Goal: Task Accomplishment & Management: Manage account settings

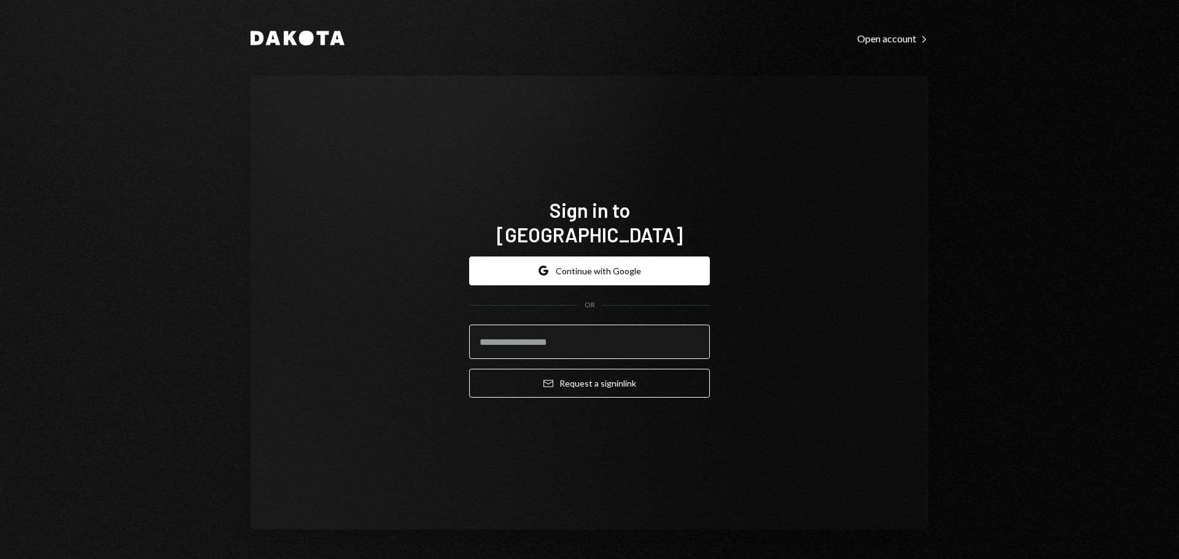
click at [548, 334] on input "email" at bounding box center [589, 342] width 241 height 34
type input "**********"
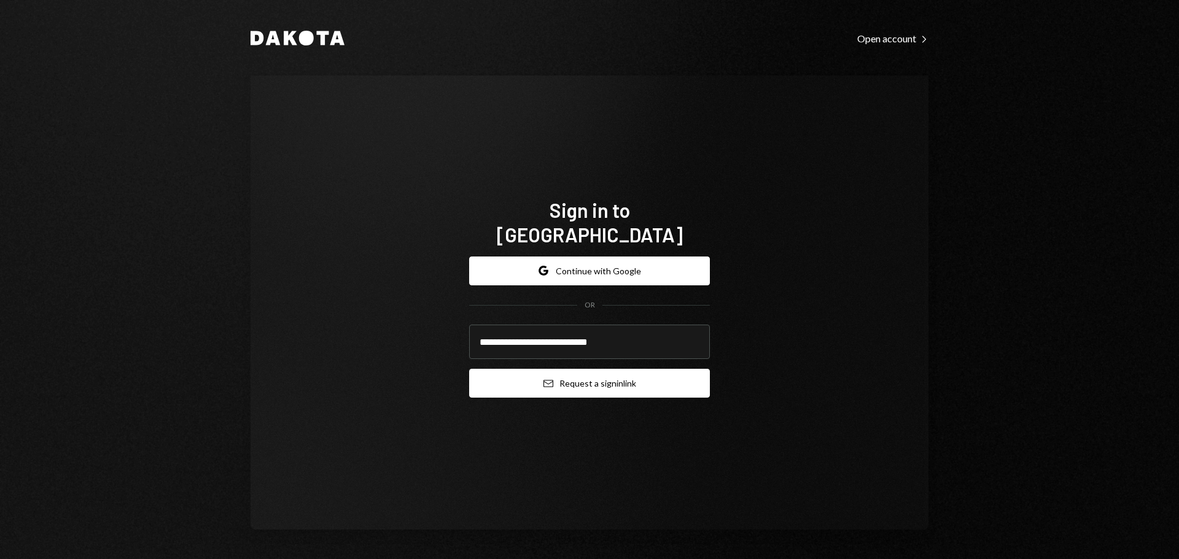
click at [632, 371] on button "Email Request a sign in link" at bounding box center [589, 383] width 241 height 29
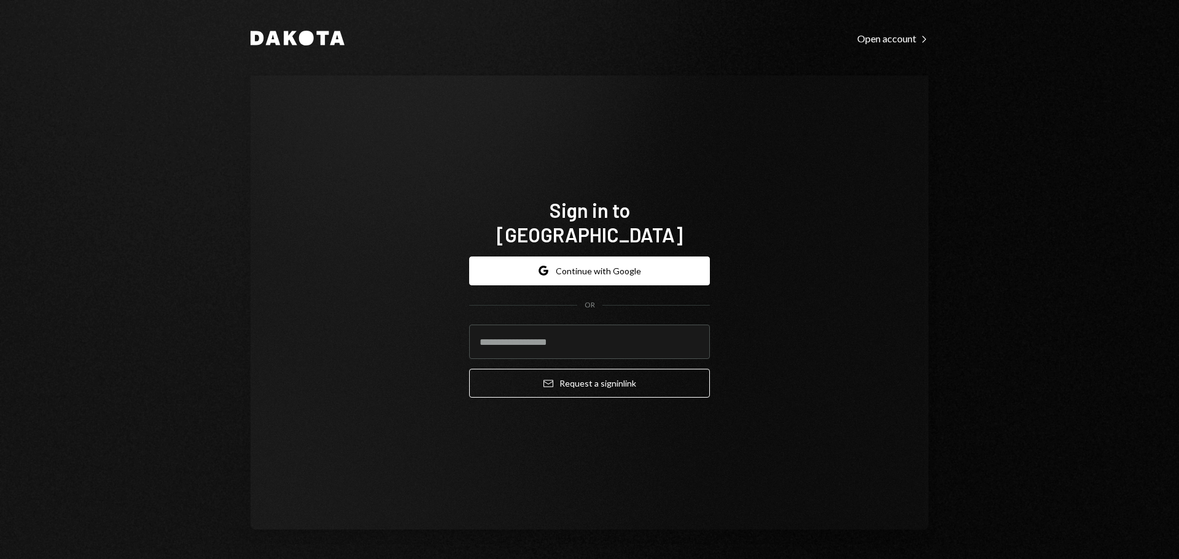
type input "**********"
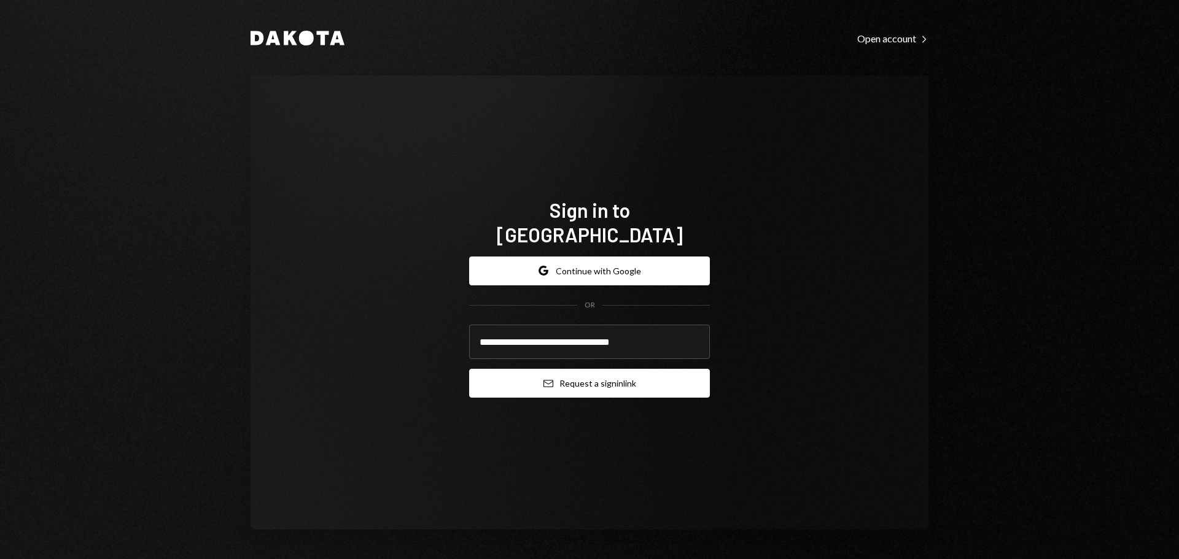
click at [570, 383] on button "Email Request a sign in link" at bounding box center [589, 383] width 241 height 29
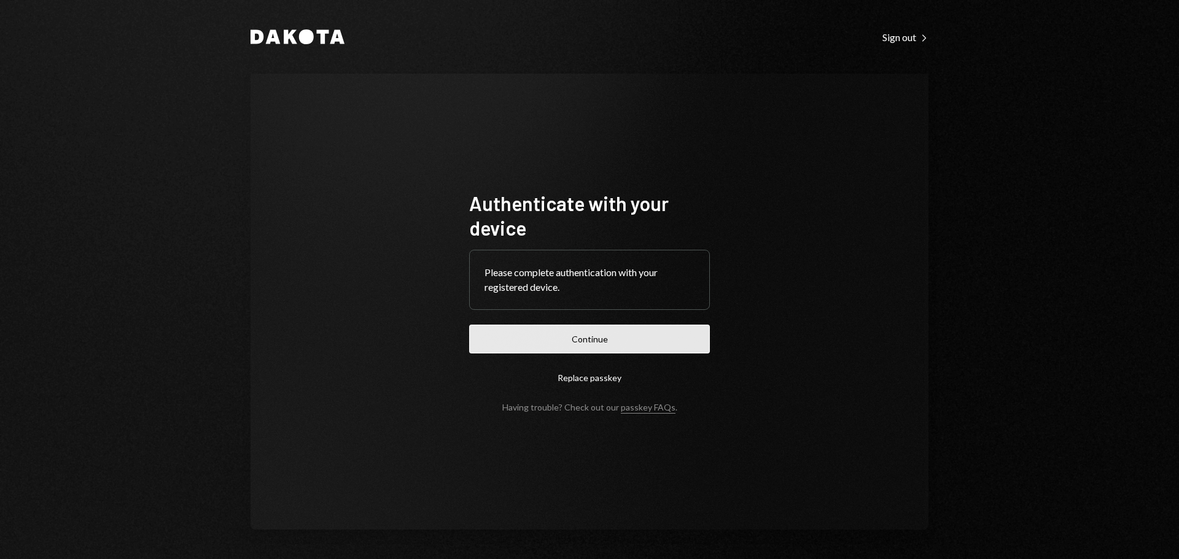
click at [587, 348] on button "Continue" at bounding box center [589, 339] width 241 height 29
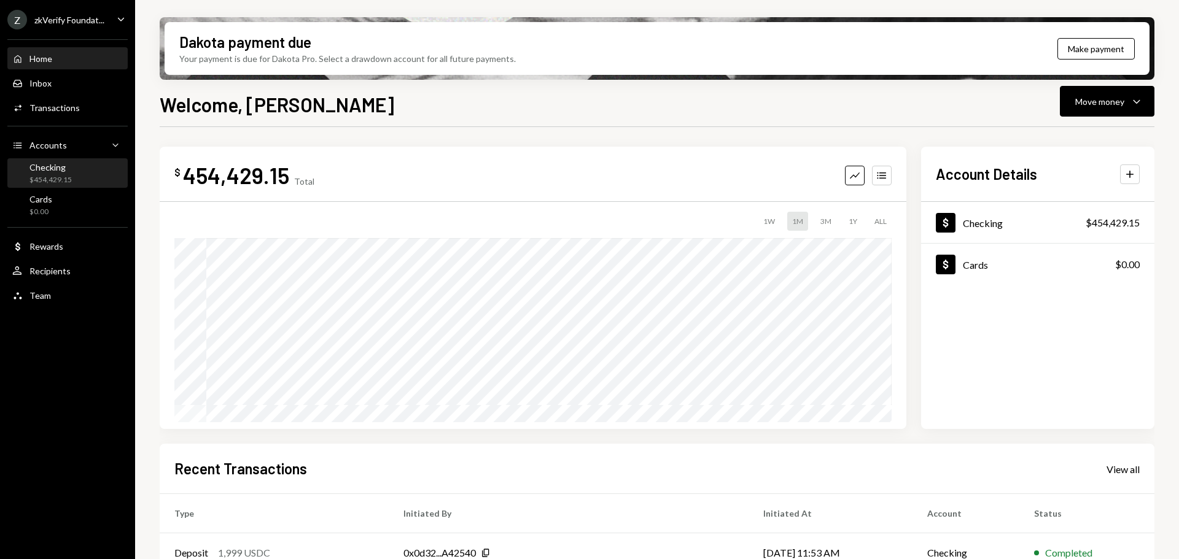
click at [34, 167] on div "Checking" at bounding box center [50, 167] width 42 height 10
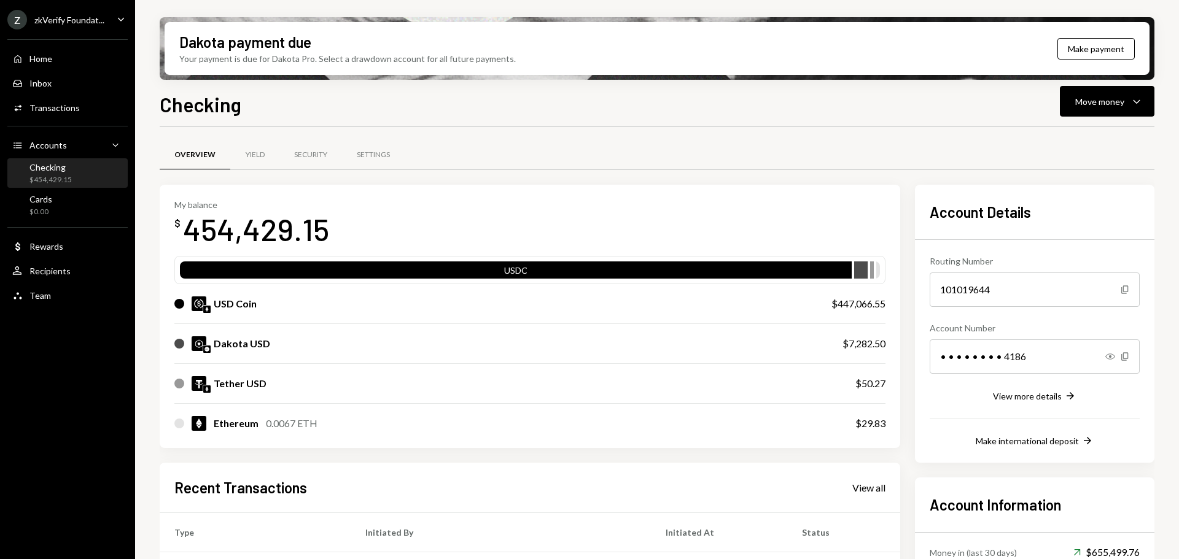
click at [466, 339] on div "Dakota USD" at bounding box center [496, 344] width 644 height 15
click at [217, 345] on div "Dakota USD" at bounding box center [242, 344] width 56 height 15
click at [108, 23] on div "Z zkVerify Foundat... Caret Down" at bounding box center [67, 20] width 135 height 20
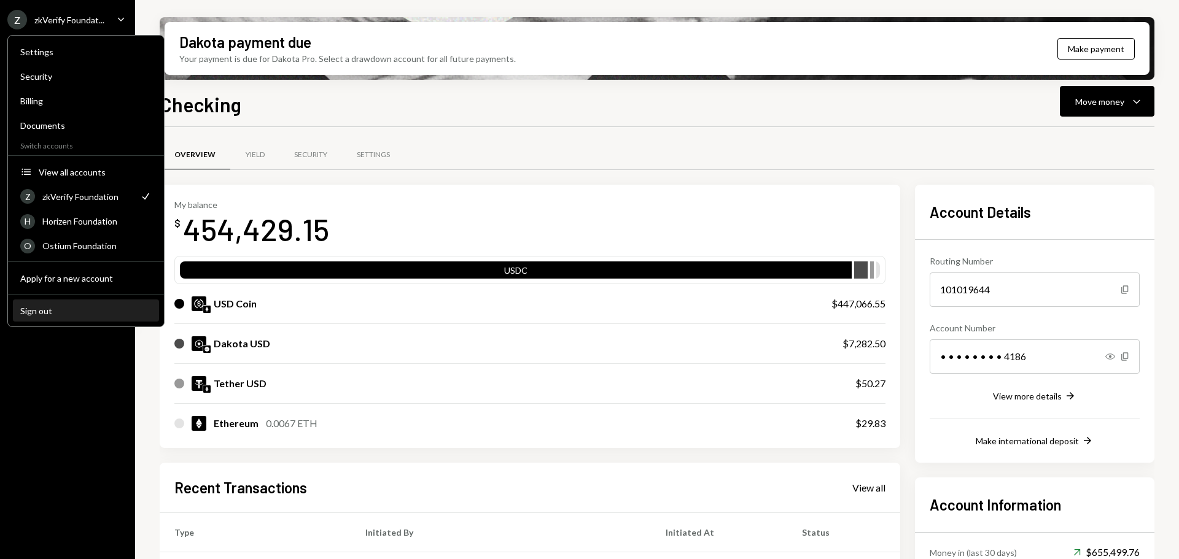
click at [79, 311] on div "Sign out" at bounding box center [85, 311] width 131 height 10
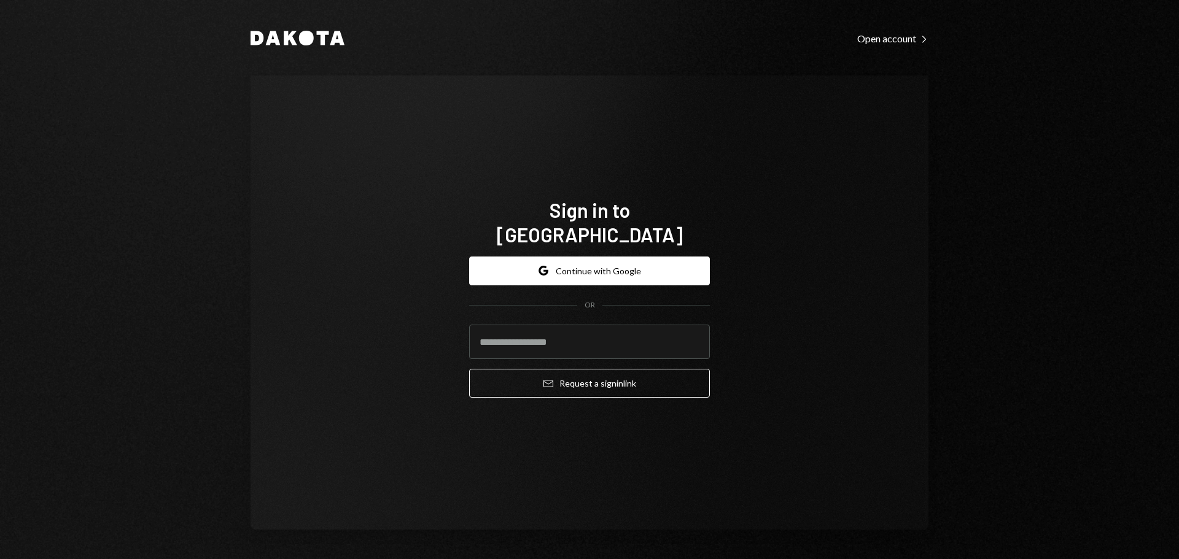
click at [812, 281] on div "Sign in to Dakota Google Continue with Google OR Email Request a sign in link" at bounding box center [590, 303] width 678 height 454
drag, startPoint x: 624, startPoint y: 340, endPoint x: 620, endPoint y: 334, distance: 7.5
click at [624, 340] on input "email" at bounding box center [589, 342] width 241 height 34
type input "**********"
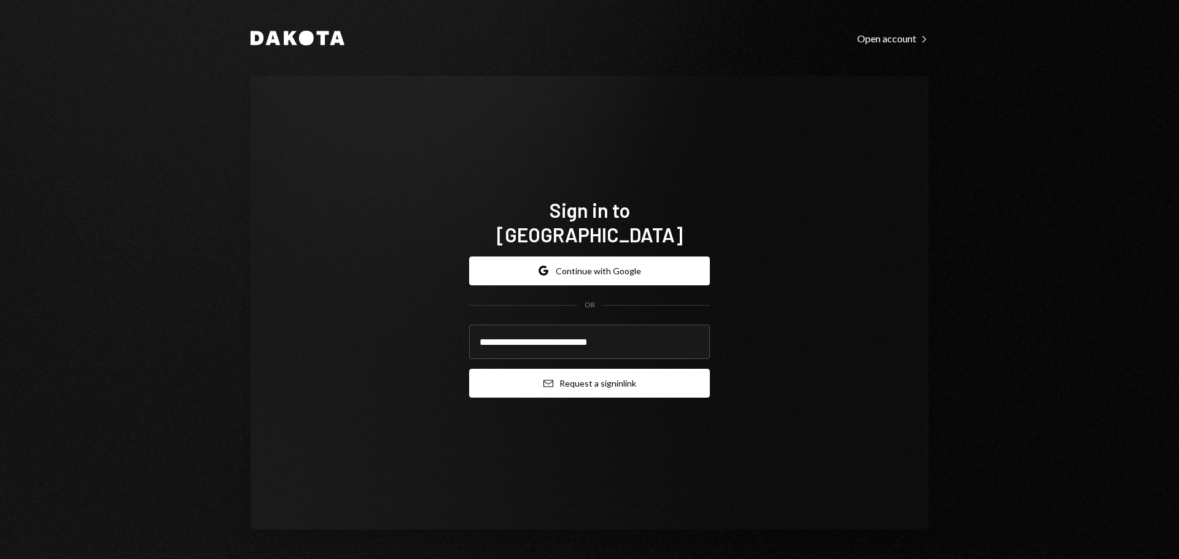
click at [634, 370] on button "Email Request a sign in link" at bounding box center [589, 383] width 241 height 29
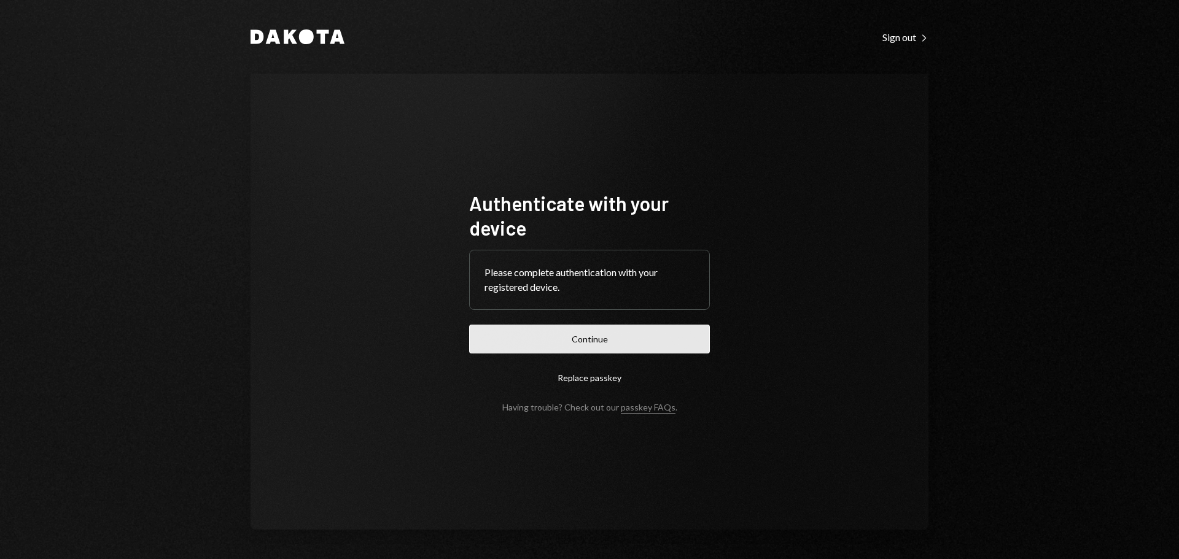
click at [582, 344] on button "Continue" at bounding box center [589, 339] width 241 height 29
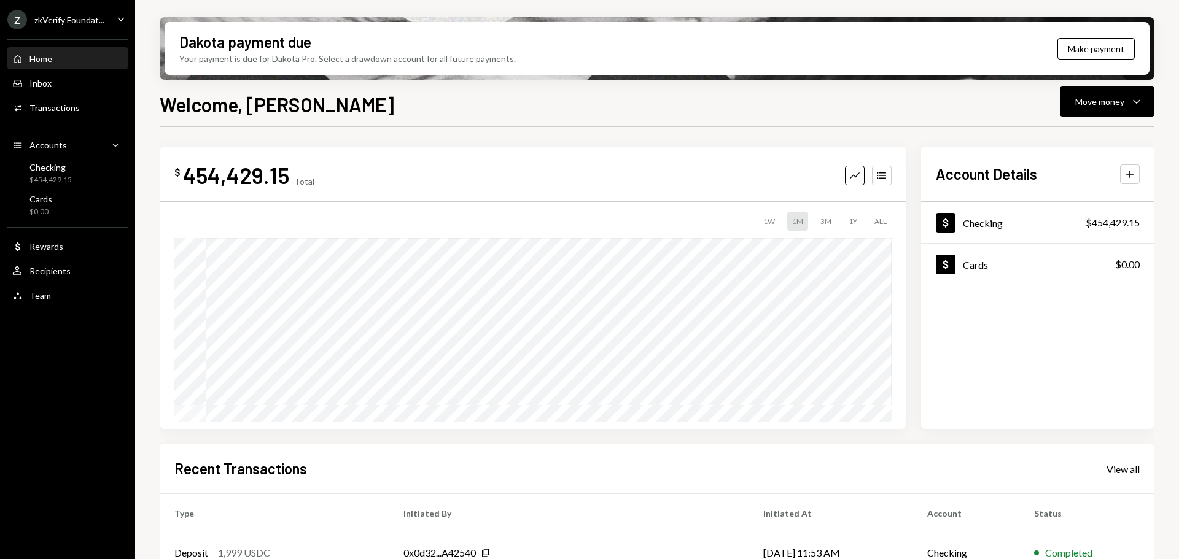
click at [111, 23] on div "Z zkVerify Foundat... Caret Down" at bounding box center [67, 20] width 135 height 20
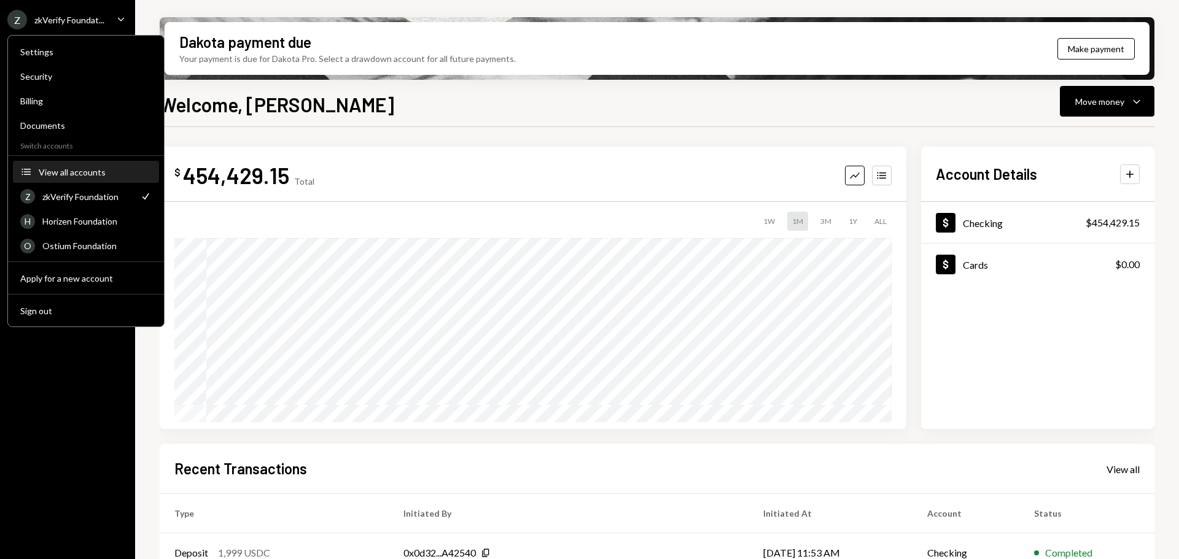
click at [70, 177] on div "View all accounts" at bounding box center [95, 172] width 113 height 10
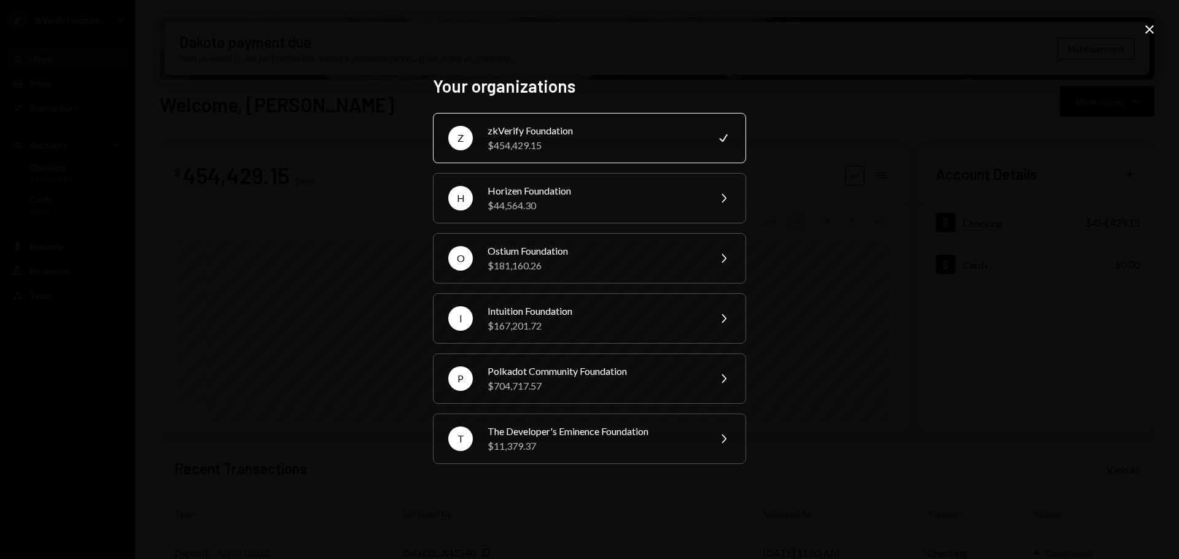
click at [398, 353] on div "Your organizations Z zkVerify Foundation $454,429.15 Check H Horizen Foundation…" at bounding box center [589, 279] width 1179 height 559
click at [611, 320] on div "$167,201.72" at bounding box center [595, 326] width 214 height 15
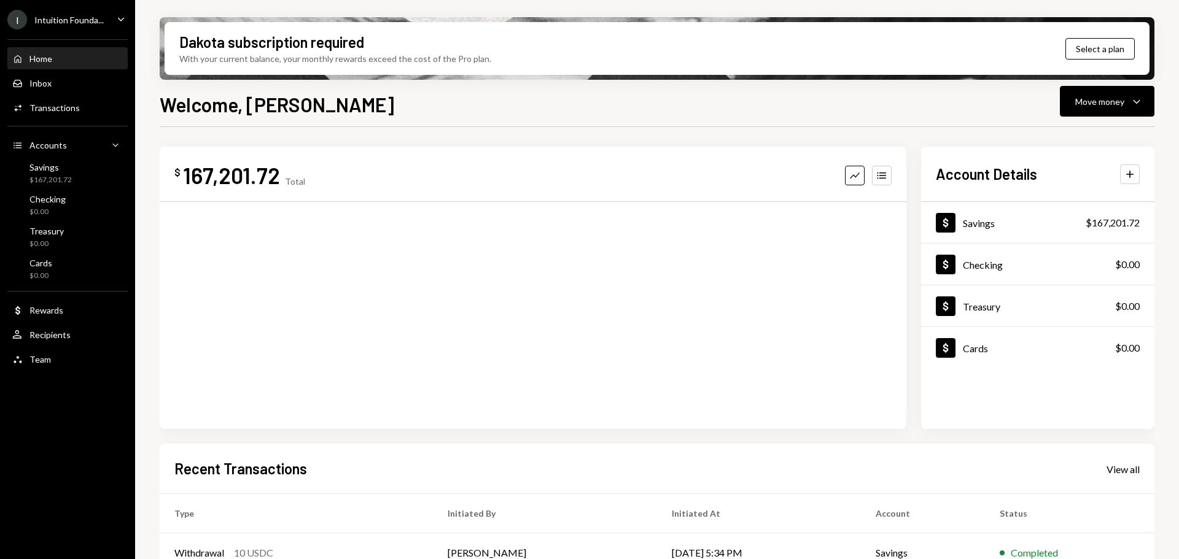
click at [88, 11] on ul "I Intuition Founda... Caret Down Home Home Inbox Inbox Activities Transactions …" at bounding box center [67, 186] width 135 height 373
click at [83, 21] on div "Intuition Founda..." at bounding box center [68, 20] width 69 height 10
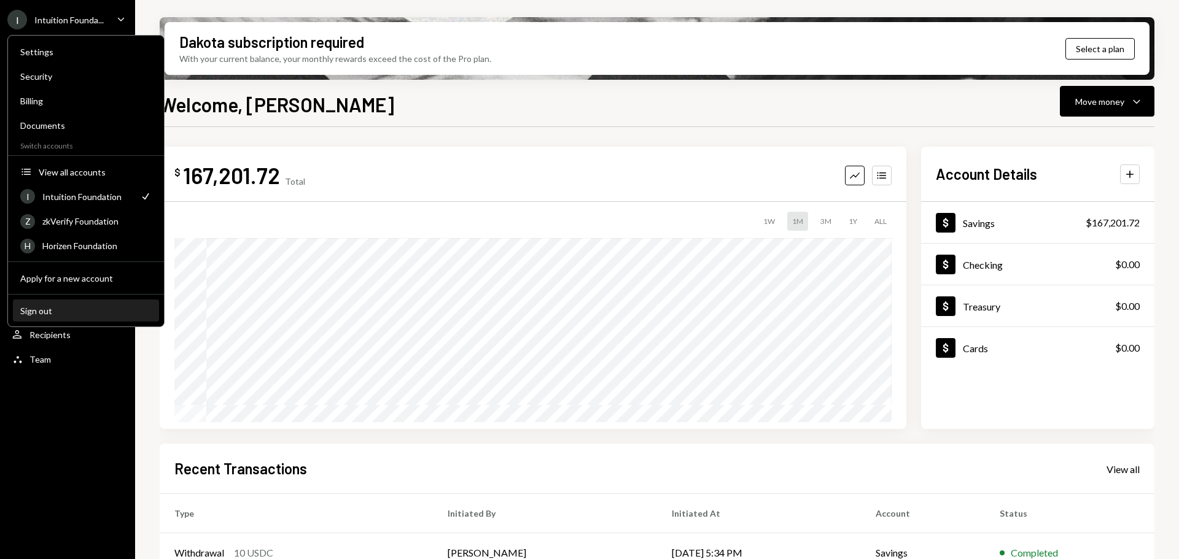
click at [95, 306] on div "Sign out" at bounding box center [85, 311] width 131 height 10
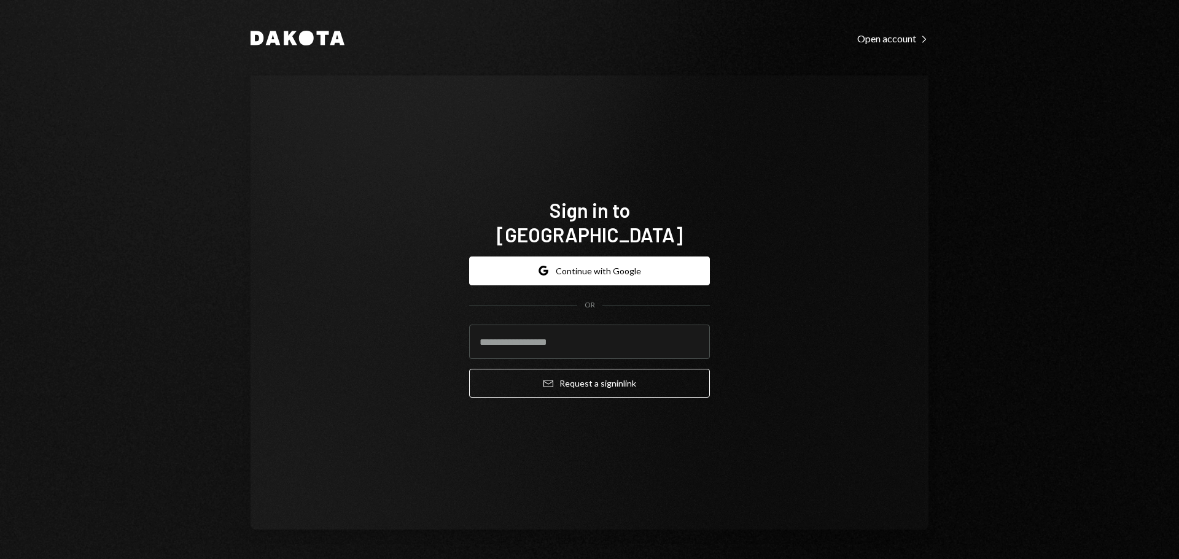
type input "**********"
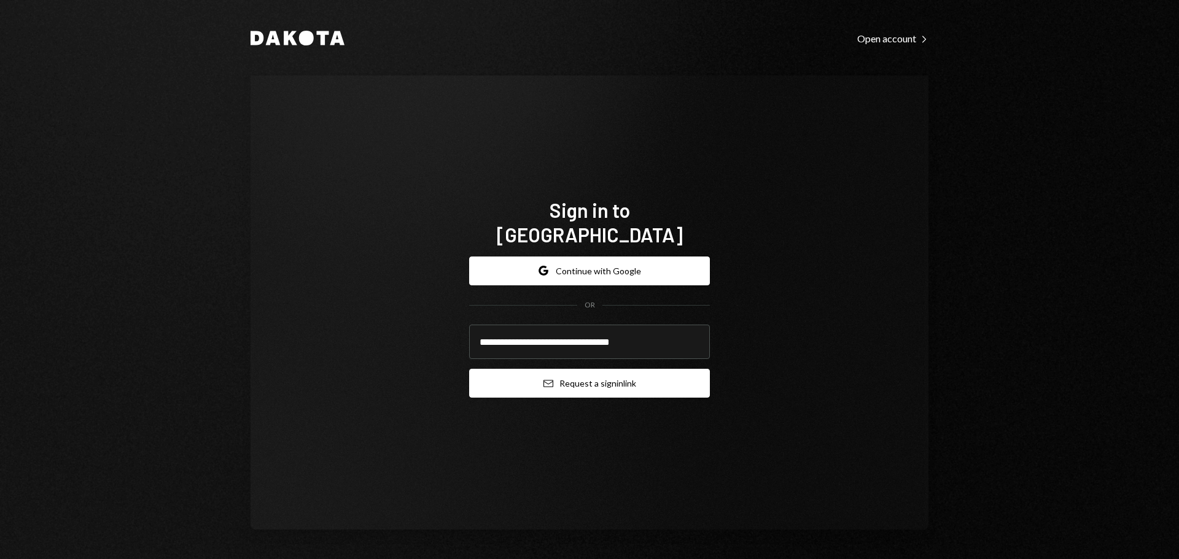
click at [588, 369] on button "Email Request a sign in link" at bounding box center [589, 383] width 241 height 29
